Goal: Transaction & Acquisition: Purchase product/service

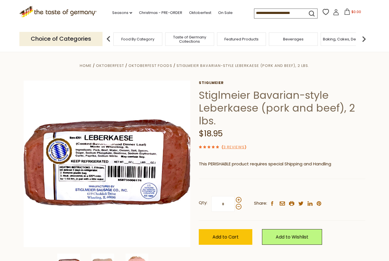
click at [236, 197] on span at bounding box center [239, 200] width 6 height 6
click at [235, 197] on input "*" at bounding box center [222, 204] width 23 height 16
type input "*"
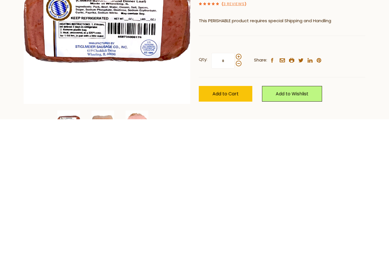
click at [227, 228] on button "Add to Cart" at bounding box center [226, 236] width 54 height 16
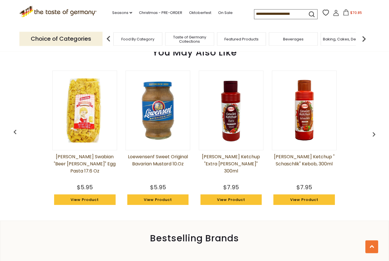
scroll to position [469, 0]
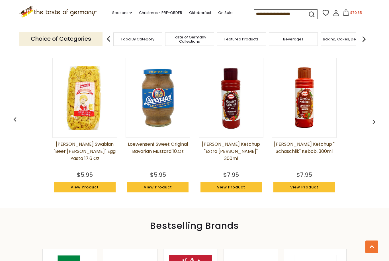
click at [376, 124] on img "button" at bounding box center [373, 121] width 9 height 9
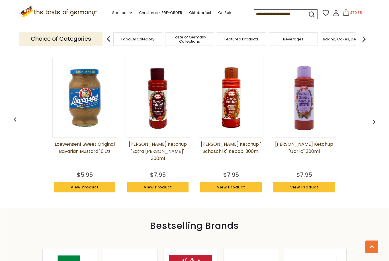
click at [377, 124] on img "button" at bounding box center [373, 121] width 9 height 9
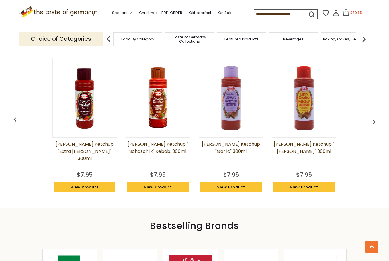
click at [301, 188] on link "View Product" at bounding box center [303, 187] width 61 height 11
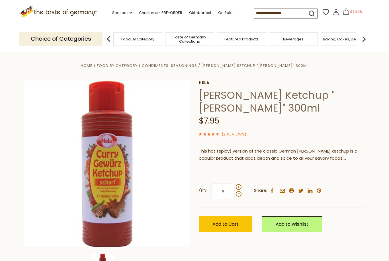
click at [236, 183] on label "Qty: *" at bounding box center [220, 191] width 43 height 16
click at [235, 183] on input "*" at bounding box center [222, 191] width 23 height 16
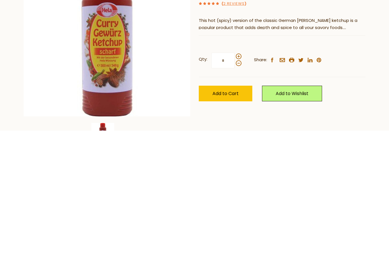
click at [239, 184] on span at bounding box center [239, 187] width 6 height 6
click at [235, 183] on input "*" at bounding box center [222, 191] width 23 height 16
type input "*"
click at [223, 216] on button "Add to Cart" at bounding box center [226, 224] width 54 height 16
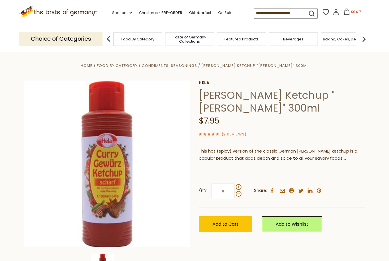
click at [363, 40] on img at bounding box center [363, 38] width 11 height 11
click at [364, 42] on img at bounding box center [363, 38] width 11 height 11
click at [121, 40] on span "Cereal" at bounding box center [114, 39] width 13 height 4
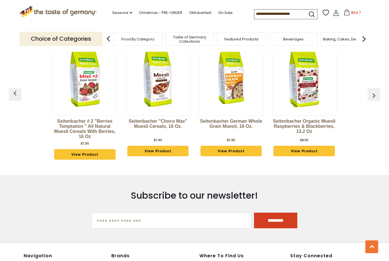
scroll to position [927, 0]
click at [375, 93] on img "button" at bounding box center [373, 95] width 9 height 9
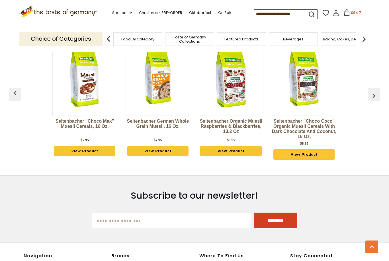
click at [373, 100] on img "button" at bounding box center [373, 95] width 9 height 9
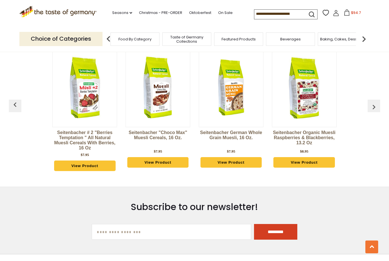
scroll to position [913, 0]
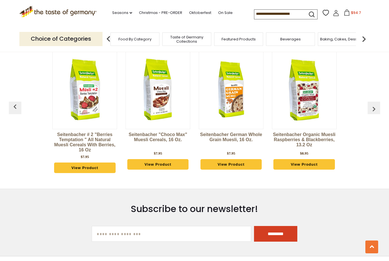
click at [222, 40] on span "Featured Products" at bounding box center [239, 39] width 34 height 4
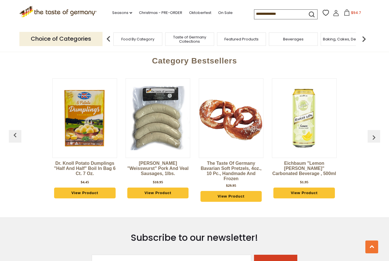
scroll to position [661, 0]
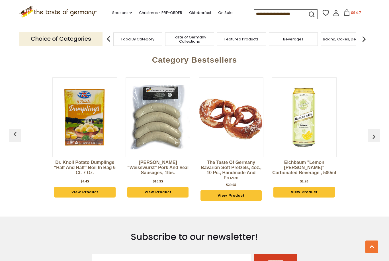
click at [373, 133] on img "button" at bounding box center [373, 136] width 9 height 9
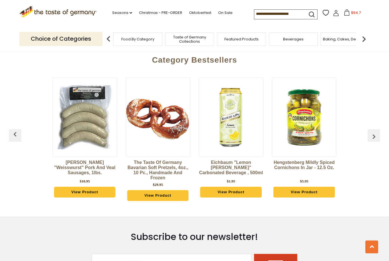
click at [372, 132] on img "button" at bounding box center [373, 136] width 9 height 9
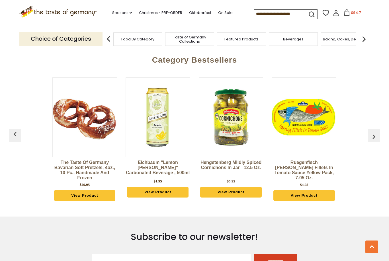
click at [371, 136] on img "button" at bounding box center [373, 136] width 9 height 9
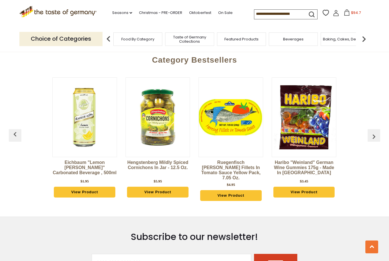
click at [374, 136] on img "button" at bounding box center [373, 136] width 9 height 9
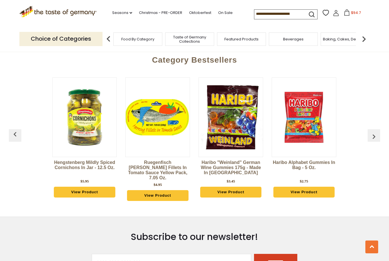
click at [378, 135] on img "button" at bounding box center [373, 136] width 9 height 9
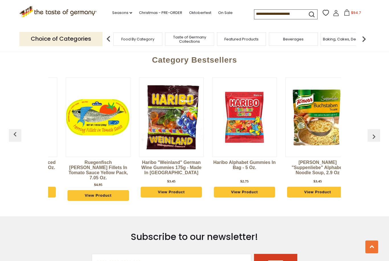
scroll to position [0, 366]
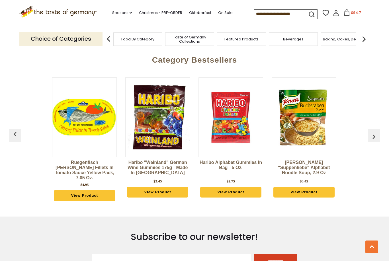
click at [373, 132] on img "button" at bounding box center [373, 136] width 9 height 9
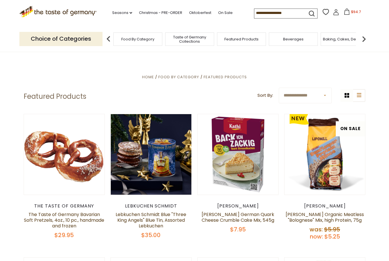
scroll to position [0, 379]
click at [167, 38] on span "Taste of Germany Collections" at bounding box center [190, 39] width 46 height 9
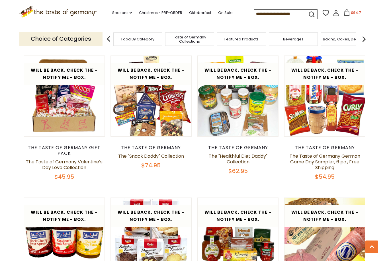
scroll to position [621, 0]
click at [318, 153] on link "The Taste of Germany German Game Day Sampler, 6 pc., Free Shipping" at bounding box center [325, 162] width 71 height 18
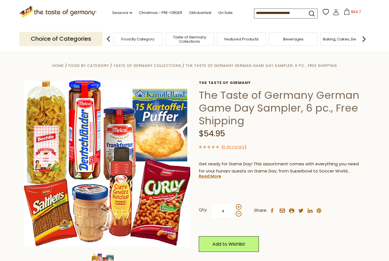
click at [207, 178] on link "Read More" at bounding box center [210, 176] width 22 height 6
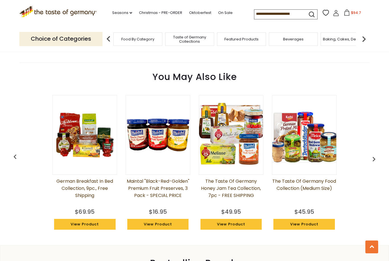
scroll to position [547, 0]
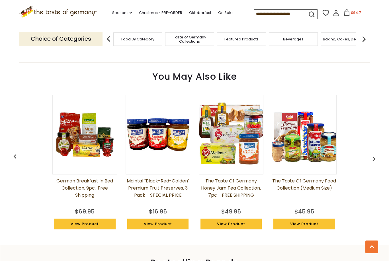
click at [376, 156] on img "button" at bounding box center [373, 158] width 9 height 9
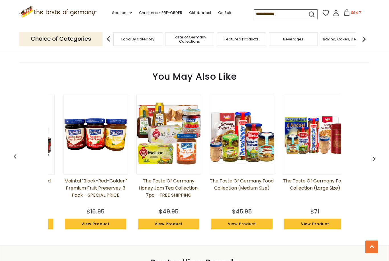
scroll to position [0, 73]
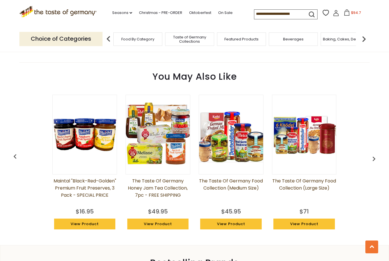
click at [372, 159] on img "button" at bounding box center [373, 158] width 9 height 9
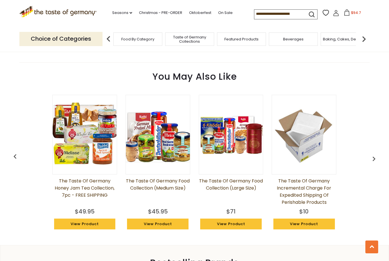
click at [217, 181] on link "The Taste of Germany Food Collection (large size)" at bounding box center [231, 191] width 65 height 28
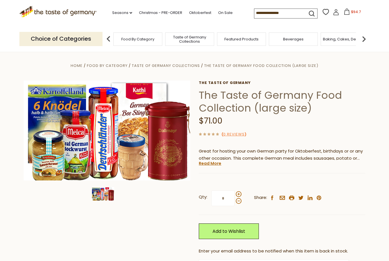
click at [211, 165] on link "Read More" at bounding box center [210, 164] width 22 height 6
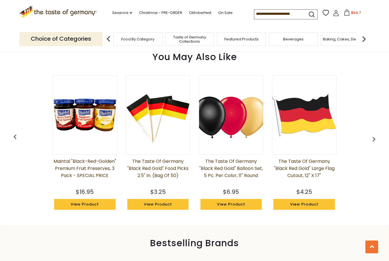
scroll to position [513, 0]
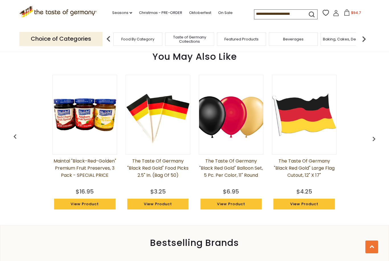
click at [378, 136] on img "button" at bounding box center [373, 138] width 9 height 9
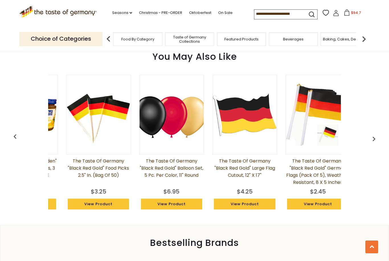
scroll to position [0, 73]
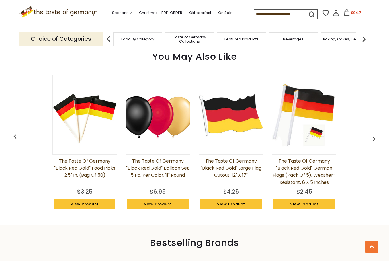
click at [375, 136] on img "button" at bounding box center [373, 138] width 9 height 9
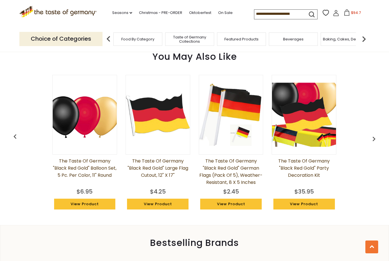
click at [374, 137] on img "button" at bounding box center [373, 138] width 9 height 9
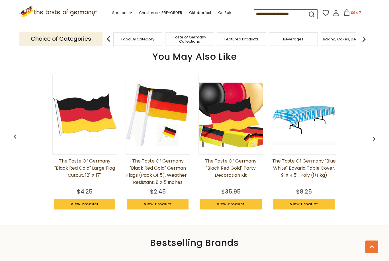
click at [376, 142] on div "Maintal "Black-Red-Golden" Premium Fruit Preserves, 3 pack - SPECIAL PRICE $16.…" at bounding box center [195, 144] width 366 height 152
click at [372, 137] on img "button" at bounding box center [373, 138] width 9 height 9
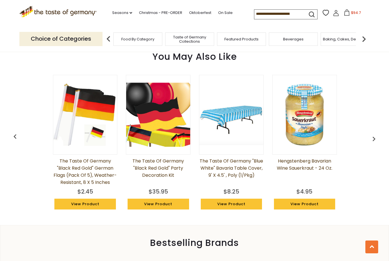
scroll to position [0, 293]
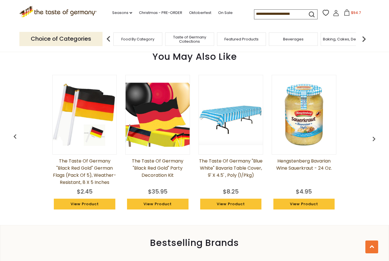
click at [374, 136] on img "button" at bounding box center [373, 138] width 9 height 9
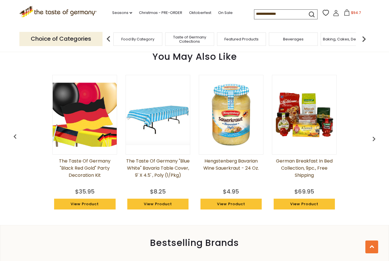
scroll to position [0, 366]
click at [372, 136] on img "button" at bounding box center [373, 138] width 9 height 9
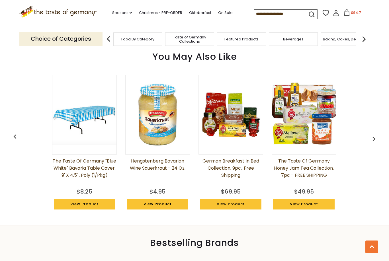
click at [375, 137] on img "button" at bounding box center [373, 138] width 9 height 9
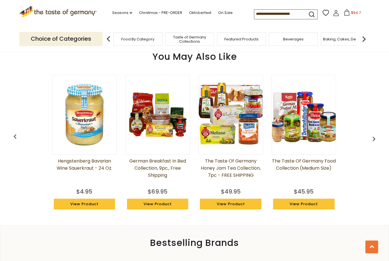
scroll to position [0, 511]
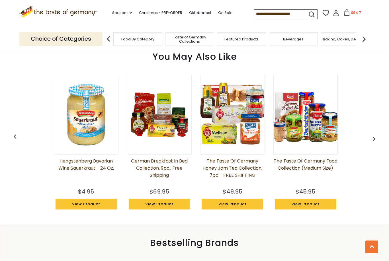
click at [369, 138] on button "button" at bounding box center [374, 138] width 13 height 13
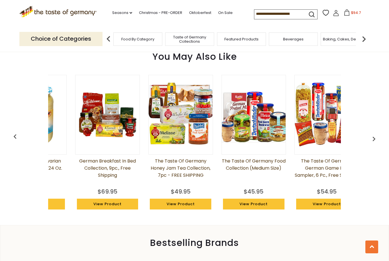
scroll to position [0, 584]
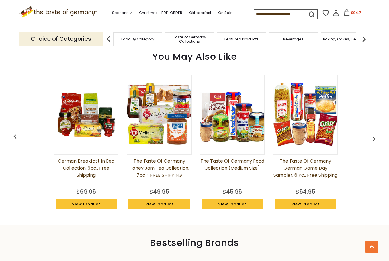
click at [362, 135] on div "Maintal "Black-Red-Golden" Premium Fruit Preserves, 3 pack - SPECIAL PRICE $16.…" at bounding box center [195, 144] width 366 height 152
click at [370, 136] on img "button" at bounding box center [373, 138] width 9 height 9
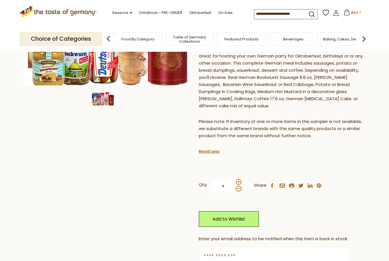
scroll to position [0, 0]
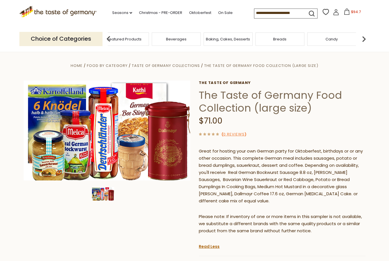
click at [95, 39] on span "Taste of Germany Collections" at bounding box center [73, 39] width 46 height 9
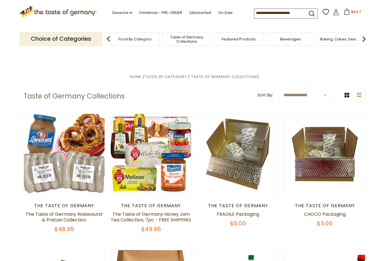
scroll to position [1, 0]
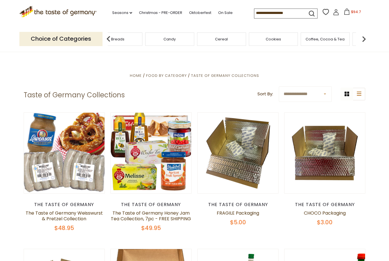
click at [163, 40] on span "Candy" at bounding box center [169, 39] width 12 height 4
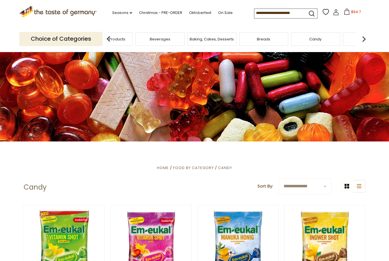
scroll to position [7, 0]
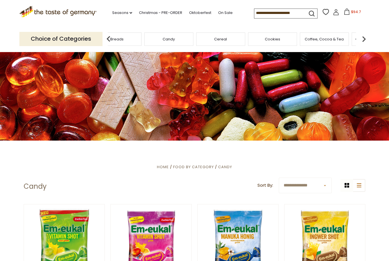
click at [87, 40] on span "Baking, Cakes, Desserts" at bounding box center [65, 39] width 44 height 4
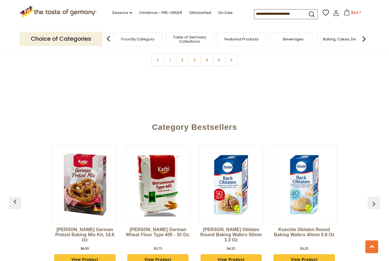
scroll to position [1438, 0]
click at [375, 200] on img "button" at bounding box center [373, 204] width 9 height 9
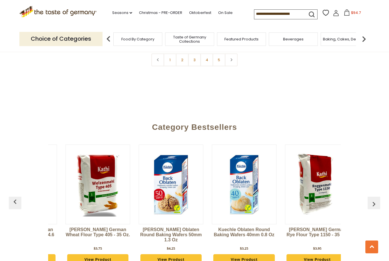
scroll to position [0, 73]
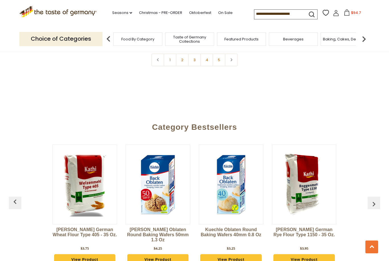
click at [374, 200] on img "button" at bounding box center [373, 204] width 9 height 9
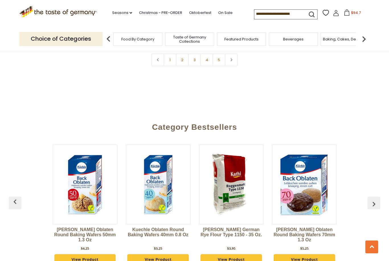
scroll to position [0, 146]
click at [374, 200] on img "button" at bounding box center [373, 204] width 9 height 9
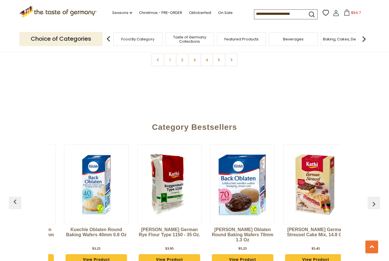
scroll to position [0, 220]
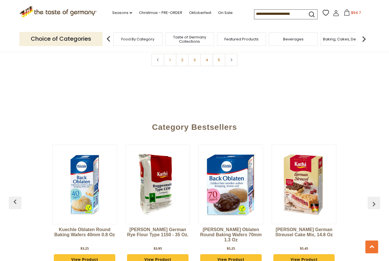
click at [368, 197] on button "button" at bounding box center [374, 203] width 13 height 13
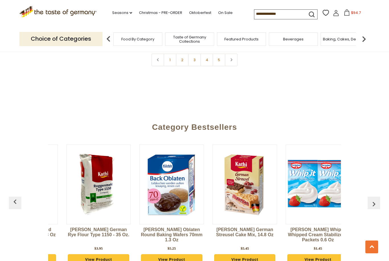
scroll to position [0, 293]
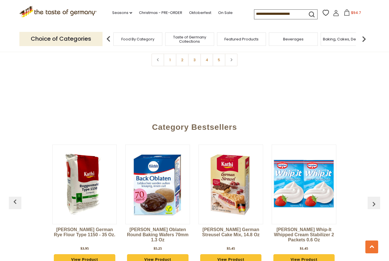
click at [372, 200] on img "button" at bounding box center [373, 204] width 9 height 9
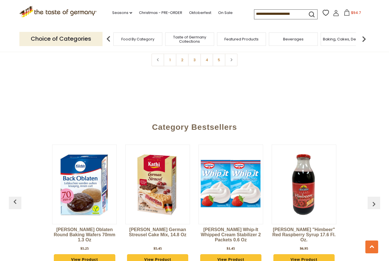
click at [374, 188] on div "Kathi German Pretzel Baking Mix Kit, 14.6 oz $6.95 View Product Kathi German Wh…" at bounding box center [195, 208] width 366 height 141
click at [373, 200] on img "button" at bounding box center [373, 204] width 9 height 9
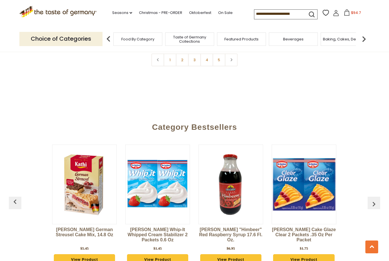
click at [370, 200] on img "button" at bounding box center [373, 204] width 9 height 9
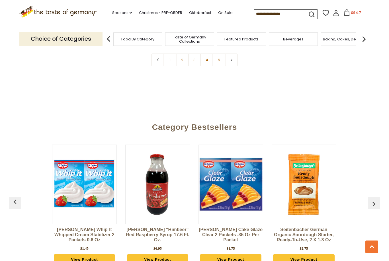
click at [366, 180] on div "Kathi German Pretzel Baking Mix Kit, 14.6 oz $6.95 View Product Kathi German Wh…" at bounding box center [195, 208] width 366 height 141
click at [372, 197] on button "button" at bounding box center [374, 203] width 13 height 13
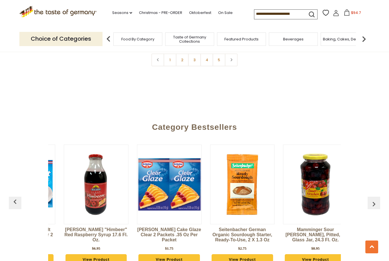
scroll to position [0, 585]
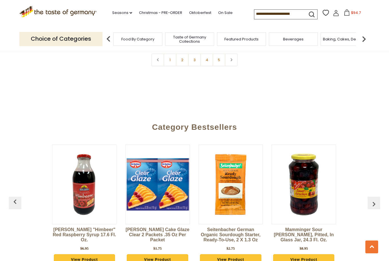
click at [374, 200] on img "button" at bounding box center [373, 204] width 9 height 9
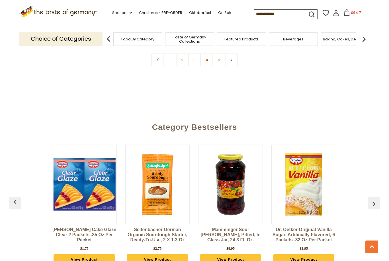
click at [373, 200] on img "button" at bounding box center [373, 204] width 9 height 9
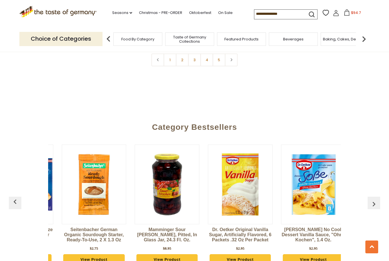
scroll to position [0, 732]
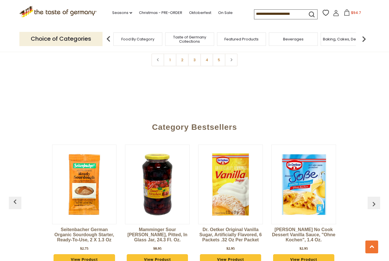
click at [371, 200] on img "button" at bounding box center [373, 204] width 9 height 9
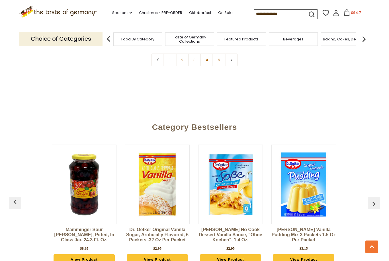
click at [372, 200] on img "button" at bounding box center [373, 204] width 9 height 9
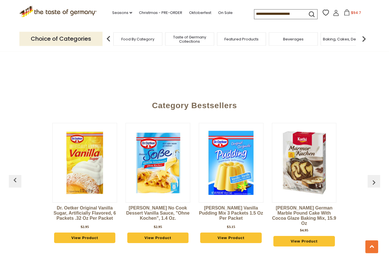
scroll to position [1460, 0]
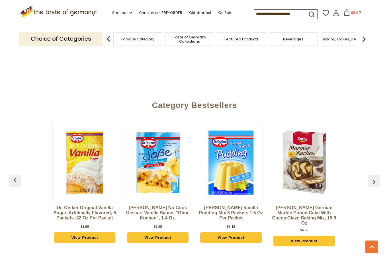
click at [372, 178] on img "button" at bounding box center [373, 182] width 9 height 9
click at [375, 178] on img "button" at bounding box center [373, 182] width 9 height 9
click at [372, 178] on img "button" at bounding box center [373, 182] width 9 height 9
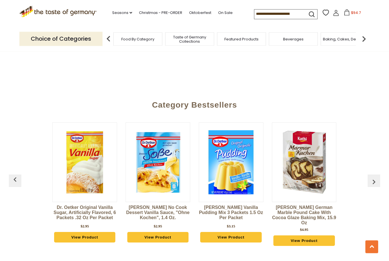
scroll to position [1462, 0]
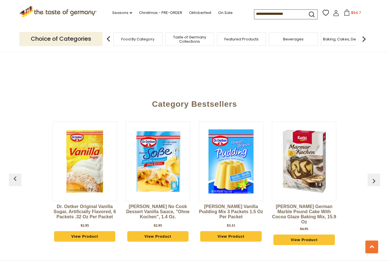
click at [373, 177] on img "button" at bounding box center [373, 181] width 9 height 9
click at [374, 177] on img "button" at bounding box center [373, 181] width 9 height 9
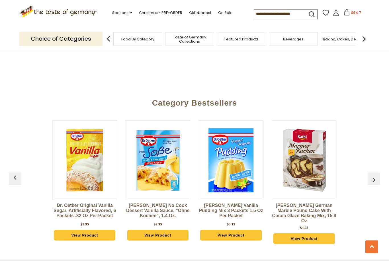
scroll to position [1464, 0]
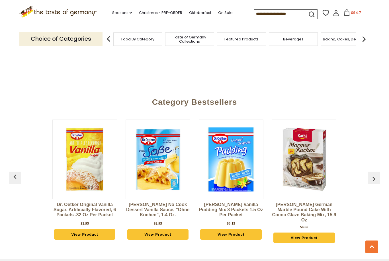
click at [373, 175] on img "button" at bounding box center [373, 179] width 9 height 9
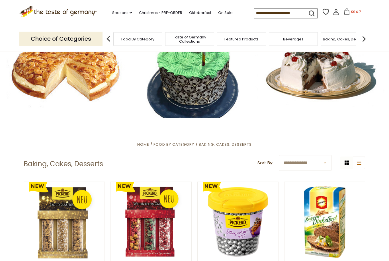
scroll to position [0, 0]
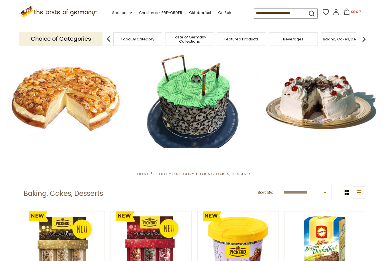
click at [326, 38] on span "Coffee, Cocoa & Tea" at bounding box center [325, 39] width 39 height 4
